Goal: Task Accomplishment & Management: Use online tool/utility

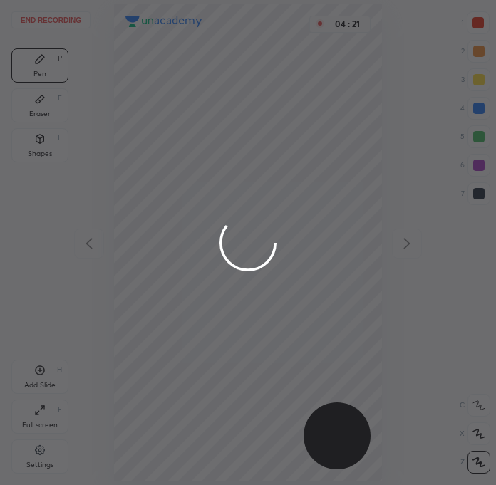
scroll to position [484, 268]
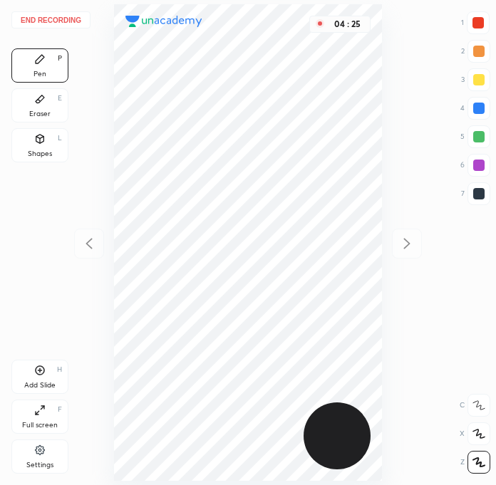
click at [63, 23] on button "End recording" at bounding box center [50, 19] width 79 height 17
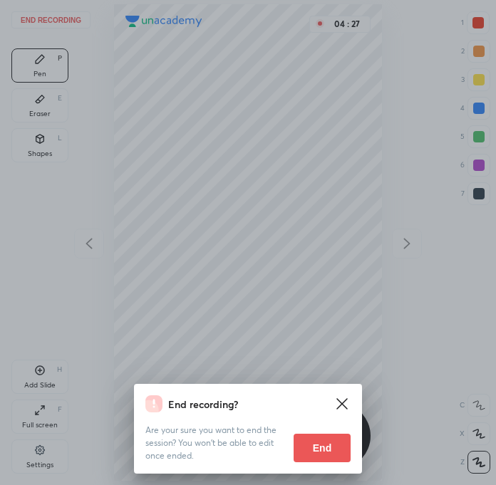
click at [321, 441] on button "End" at bounding box center [321, 448] width 57 height 28
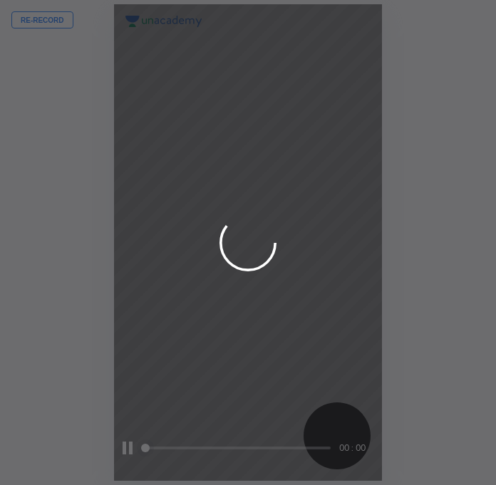
scroll to position [484, 268]
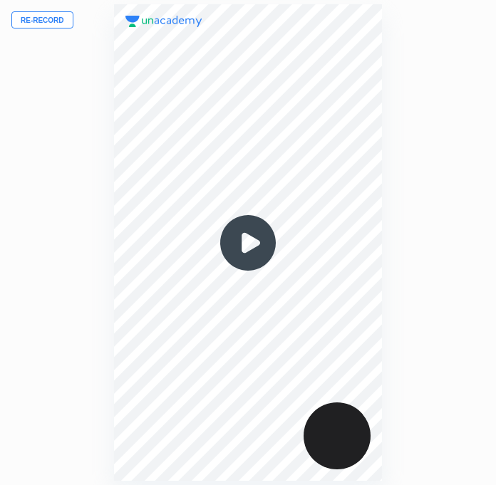
click at [46, 37] on div "Re-record 00 : 00" at bounding box center [248, 242] width 496 height 485
click at [41, 4] on div "Re-record 00 : 00" at bounding box center [248, 242] width 496 height 485
click at [42, 22] on button "Re-record" at bounding box center [42, 19] width 62 height 17
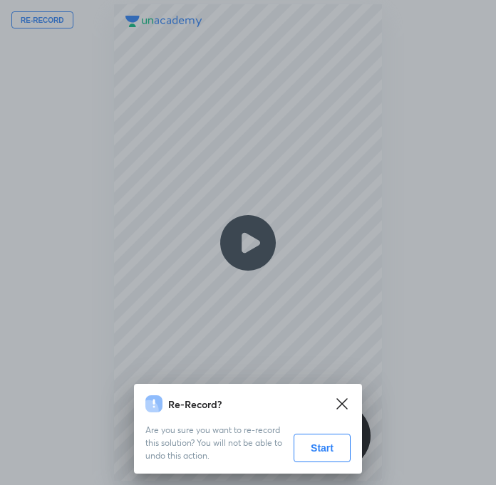
click at [317, 446] on button "Start" at bounding box center [321, 448] width 57 height 28
